Goal: Check status: Check status

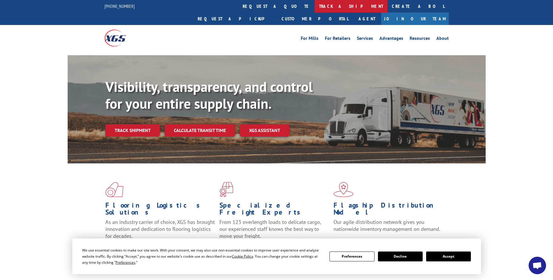
click at [315, 5] on link "track a shipment" at bounding box center [351, 6] width 73 height 12
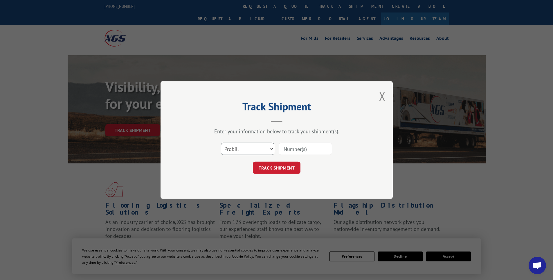
drag, startPoint x: 246, startPoint y: 150, endPoint x: 244, endPoint y: 144, distance: 5.8
click at [246, 150] on select "Select category... Probill BOL PO" at bounding box center [247, 149] width 53 height 12
select select "bol"
click at [221, 143] on select "Select category... Probill BOL PO" at bounding box center [247, 149] width 53 height 12
click at [298, 153] on input at bounding box center [305, 149] width 53 height 12
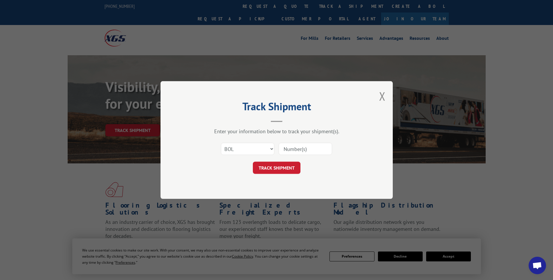
paste input "15340375"
type input "15340375"
click at [287, 163] on button "TRACK SHIPMENT" at bounding box center [277, 167] width 48 height 12
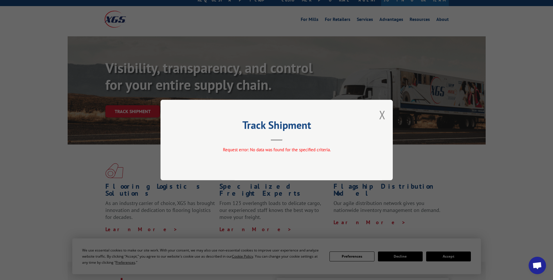
scroll to position [29, 0]
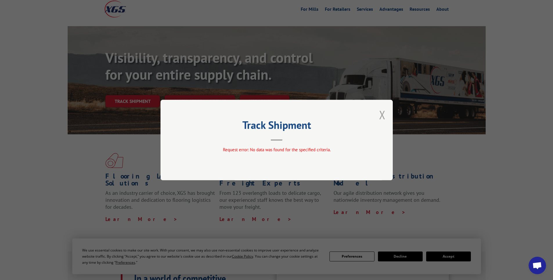
click at [384, 116] on button "Close modal" at bounding box center [382, 114] width 6 height 15
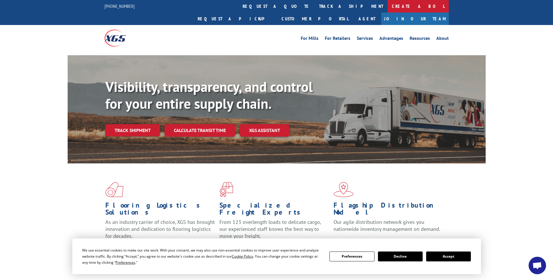
click at [388, 6] on link "Create a BOL" at bounding box center [418, 6] width 61 height 12
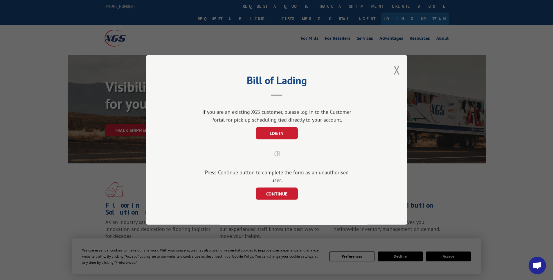
click at [393, 75] on div "Bill of Lading If you are an existing XGS customer, please log in to the Custom…" at bounding box center [276, 140] width 261 height 170
click at [400, 74] on div "Bill of Lading If you are an existing XGS customer, please log in to the Custom…" at bounding box center [276, 140] width 261 height 170
click at [397, 76] on button "Close modal" at bounding box center [397, 69] width 6 height 15
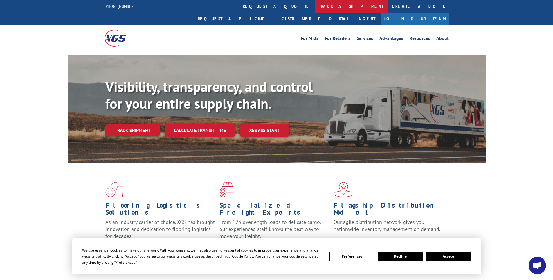
click at [315, 5] on link "track a shipment" at bounding box center [351, 6] width 73 height 12
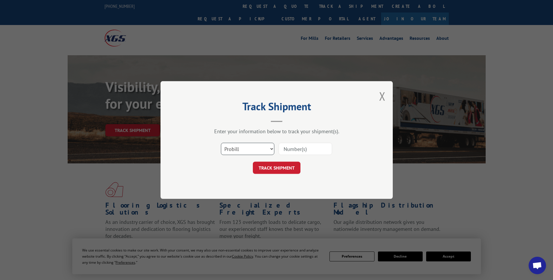
drag, startPoint x: 248, startPoint y: 150, endPoint x: 261, endPoint y: 144, distance: 14.4
click at [248, 150] on select "Select category... Probill BOL PO" at bounding box center [247, 149] width 53 height 12
click at [221, 143] on select "Select category... Probill BOL PO" at bounding box center [247, 149] width 53 height 12
click at [297, 150] on input at bounding box center [305, 149] width 53 height 12
click at [257, 148] on select "Select category... Probill BOL PO" at bounding box center [247, 149] width 53 height 12
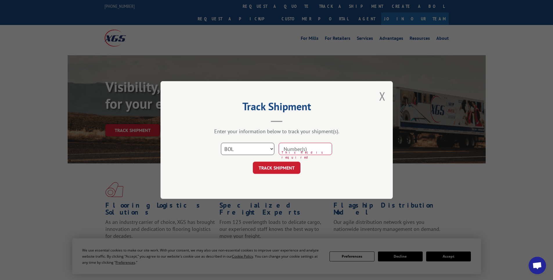
click at [221, 143] on select "Select category... Probill BOL PO" at bounding box center [247, 149] width 53 height 12
click at [249, 150] on select "Select category... Probill BOL PO" at bounding box center [247, 149] width 53 height 12
select select "probill"
click at [221, 143] on select "Select category... Probill BOL PO" at bounding box center [247, 149] width 53 height 12
click at [308, 147] on input at bounding box center [305, 149] width 53 height 12
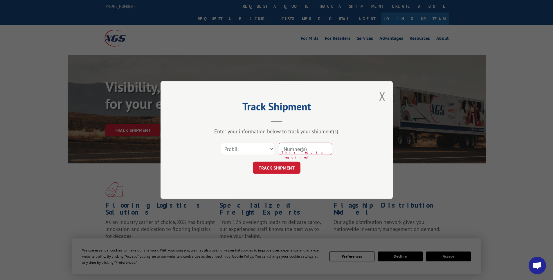
paste input "LTL1010538"
type input "LTL1010538"
click at [285, 170] on button "TRACK SHIPMENT" at bounding box center [277, 167] width 48 height 12
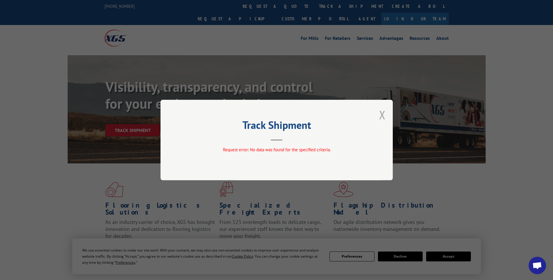
click at [382, 117] on button "Close modal" at bounding box center [382, 114] width 6 height 15
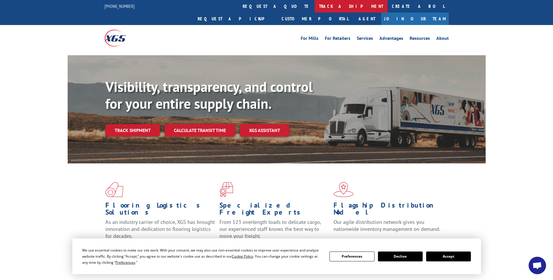
click at [315, 5] on link "track a shipment" at bounding box center [351, 6] width 73 height 12
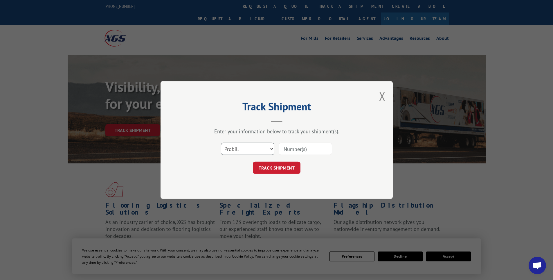
click at [245, 147] on select "Select category... Probill BOL PO" at bounding box center [247, 149] width 53 height 12
click at [290, 150] on input at bounding box center [305, 149] width 53 height 12
paste input "LTL1010538"
drag, startPoint x: 292, startPoint y: 148, endPoint x: 249, endPoint y: 147, distance: 43.6
click at [249, 147] on div "Select category... Probill BOL PO LTL1010538" at bounding box center [277, 148] width 174 height 19
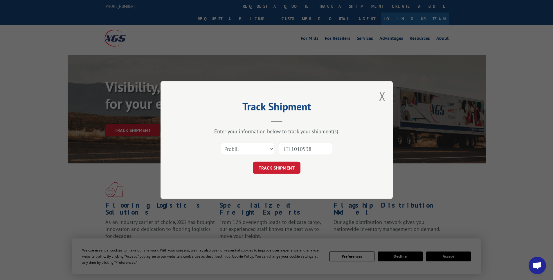
type input "1010538"
click button "TRACK SHIPMENT" at bounding box center [277, 167] width 48 height 12
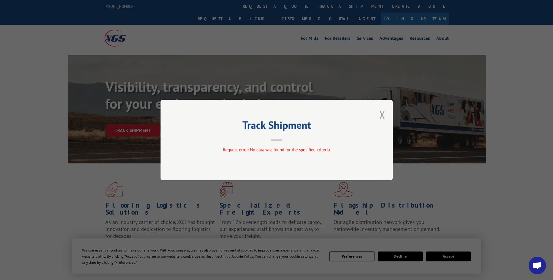
click at [384, 112] on button "Close modal" at bounding box center [382, 114] width 6 height 15
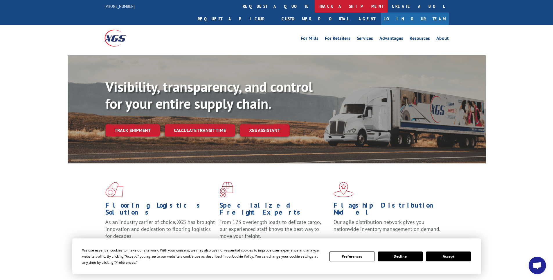
click at [315, 5] on link "track a shipment" at bounding box center [351, 6] width 73 height 12
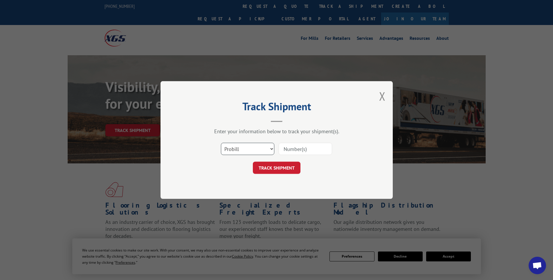
click at [261, 146] on select "Select category... Probill BOL PO" at bounding box center [247, 149] width 53 height 12
select select "po"
click at [221, 143] on select "Select category... Probill BOL PO" at bounding box center [247, 149] width 53 height 12
click at [314, 151] on input at bounding box center [305, 149] width 53 height 12
paste input "04510739"
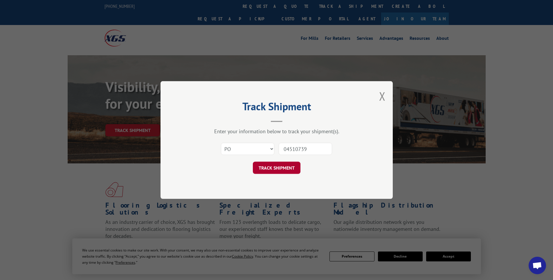
type input "04510739"
click at [284, 168] on button "TRACK SHIPMENT" at bounding box center [277, 167] width 48 height 12
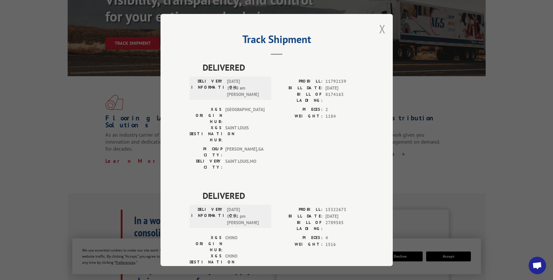
click at [380, 28] on button "Close modal" at bounding box center [382, 28] width 6 height 15
